Goal: Task Accomplishment & Management: Use online tool/utility

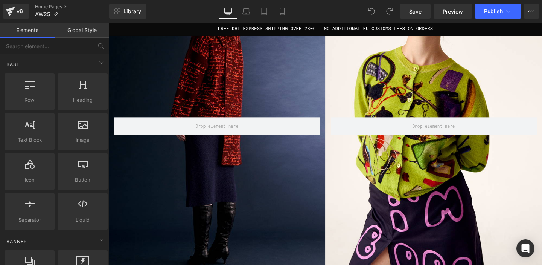
scroll to position [303, 0]
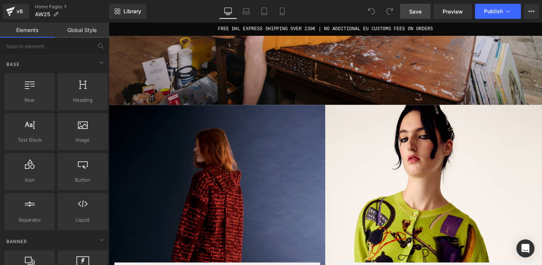
click at [422, 11] on span "Save" at bounding box center [415, 12] width 12 height 8
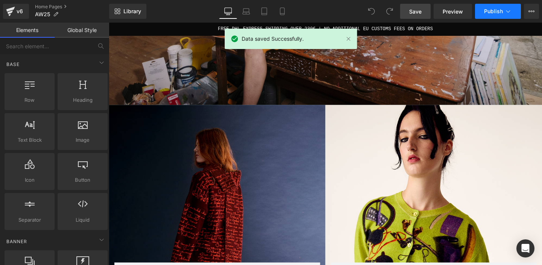
click at [508, 12] on icon at bounding box center [509, 11] width 4 height 2
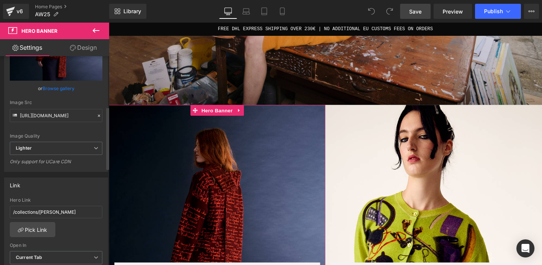
scroll to position [168, 0]
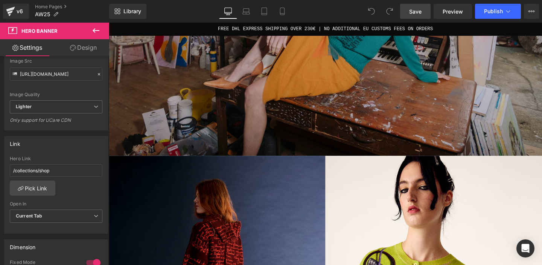
scroll to position [105, 0]
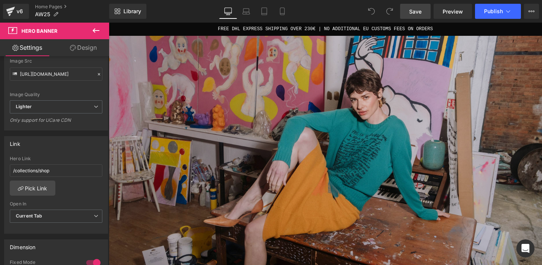
click at [324, 136] on img at bounding box center [337, 155] width 456 height 304
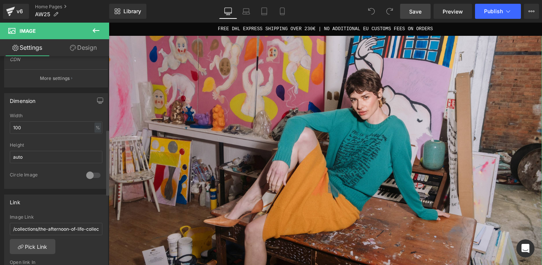
scroll to position [233, 0]
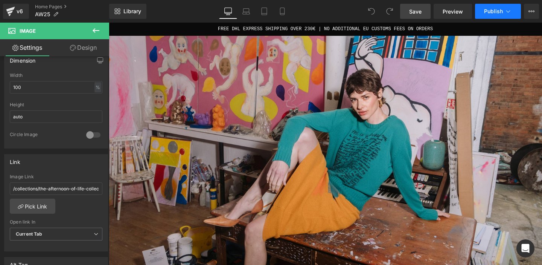
click at [501, 14] on span "Publish" at bounding box center [493, 11] width 19 height 6
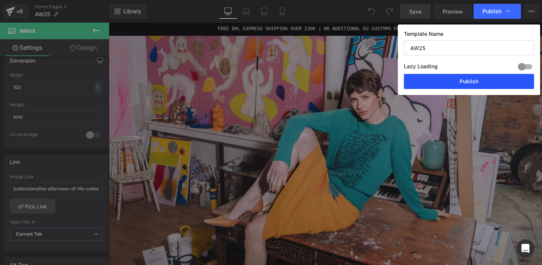
click at [482, 80] on button "Publish" at bounding box center [469, 81] width 130 height 15
